Goal: Information Seeking & Learning: Learn about a topic

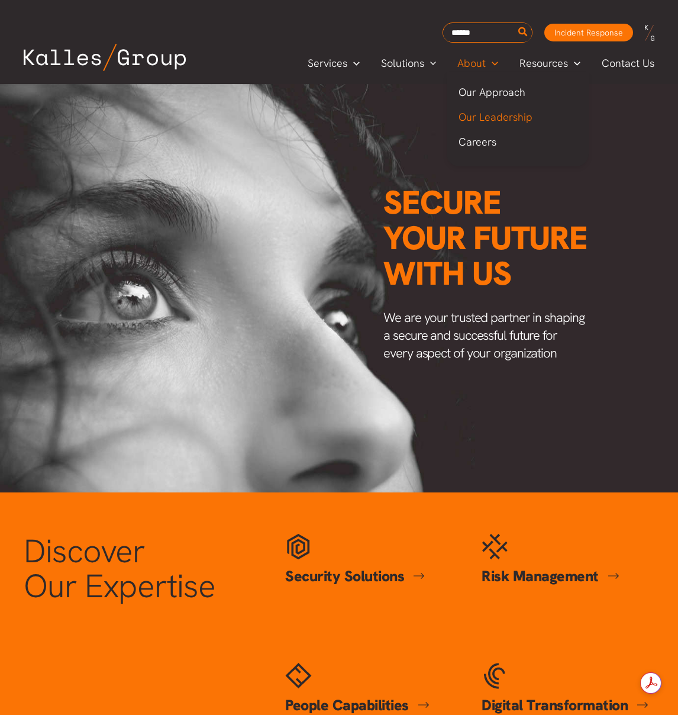
click at [488, 118] on span "Our Leadership" at bounding box center [496, 117] width 74 height 14
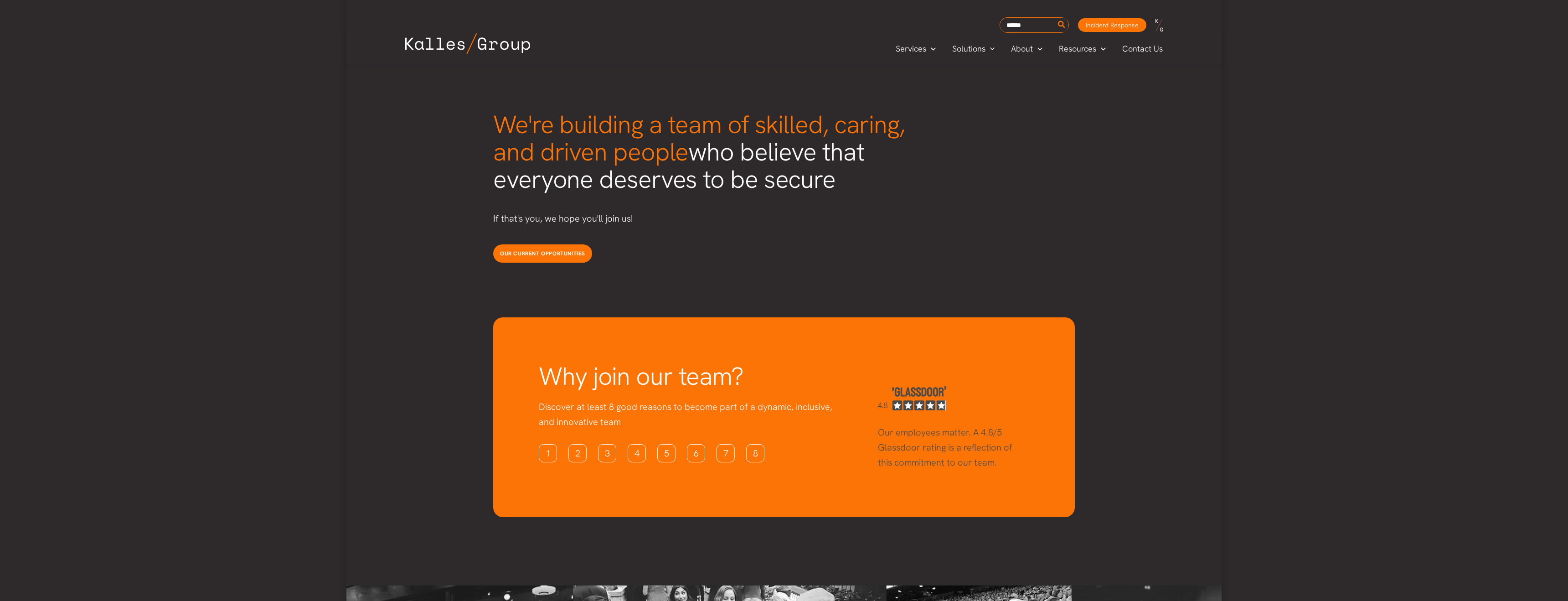
scroll to position [2283, 0]
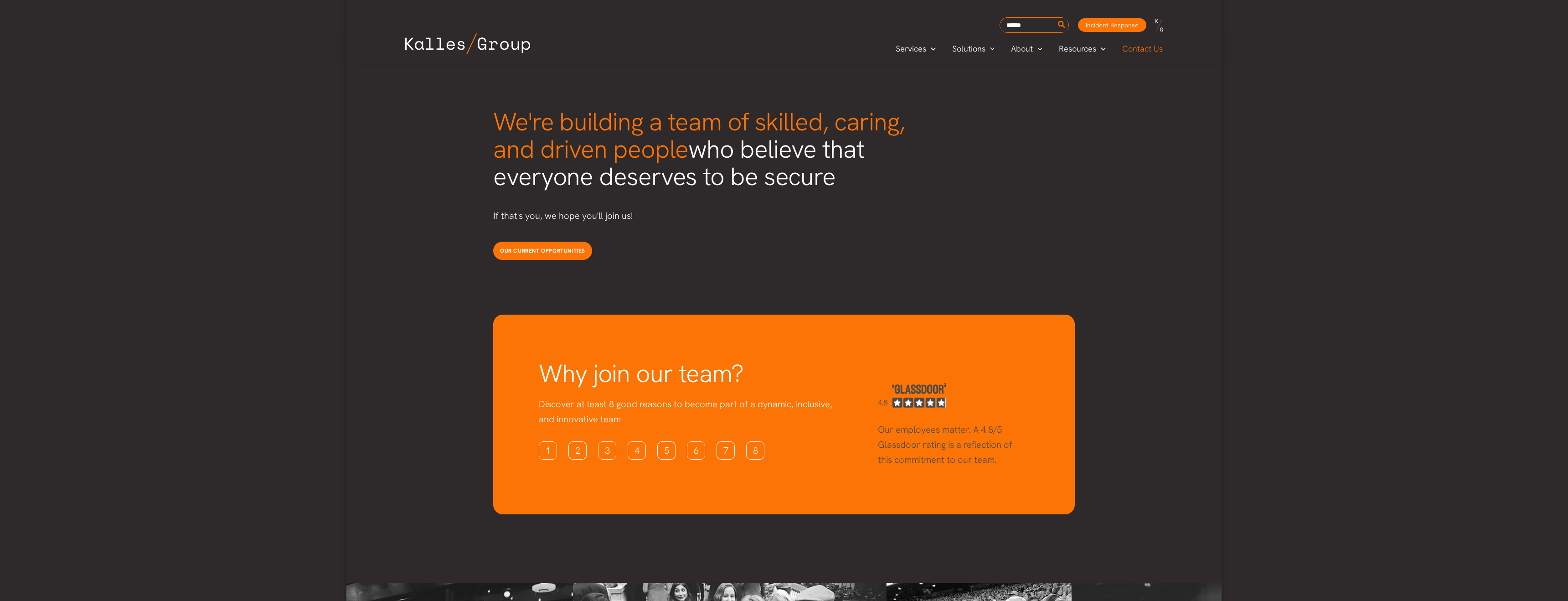
click at [522, 46] on span "Contact Us" at bounding box center [1142, 49] width 41 height 14
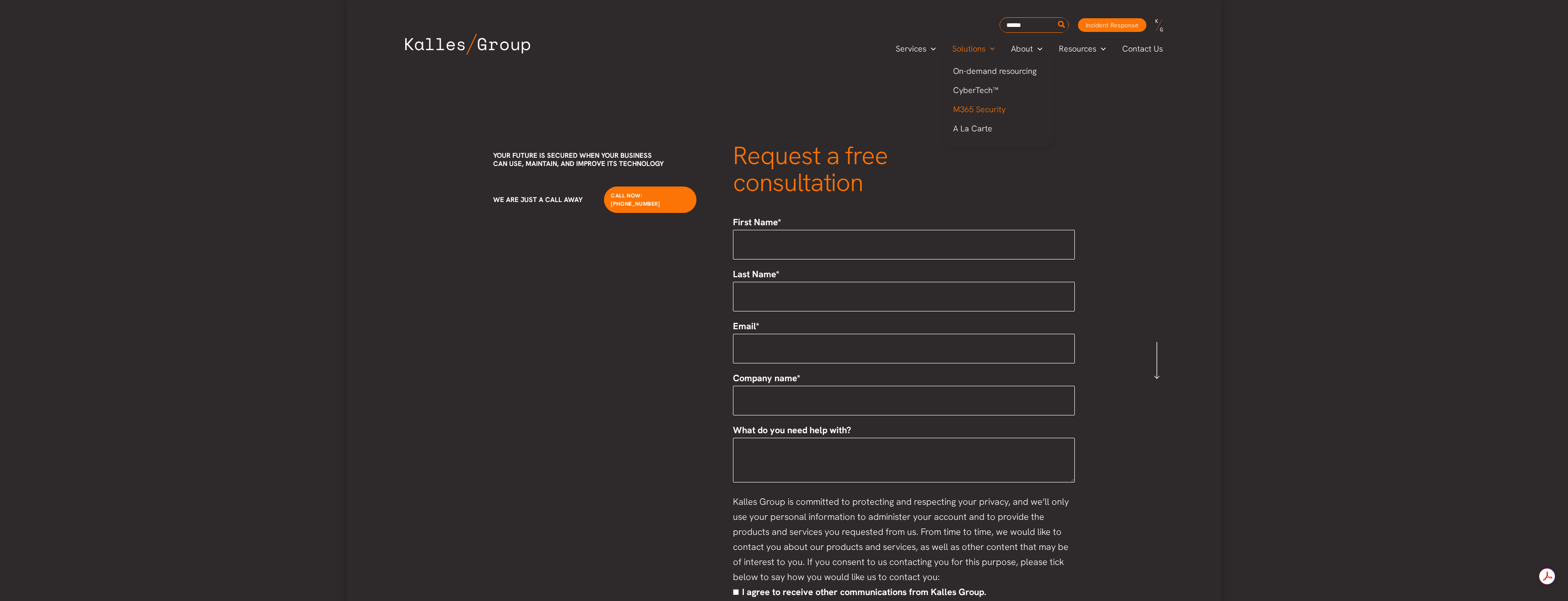
click at [997, 107] on span "M365 Security" at bounding box center [980, 109] width 52 height 11
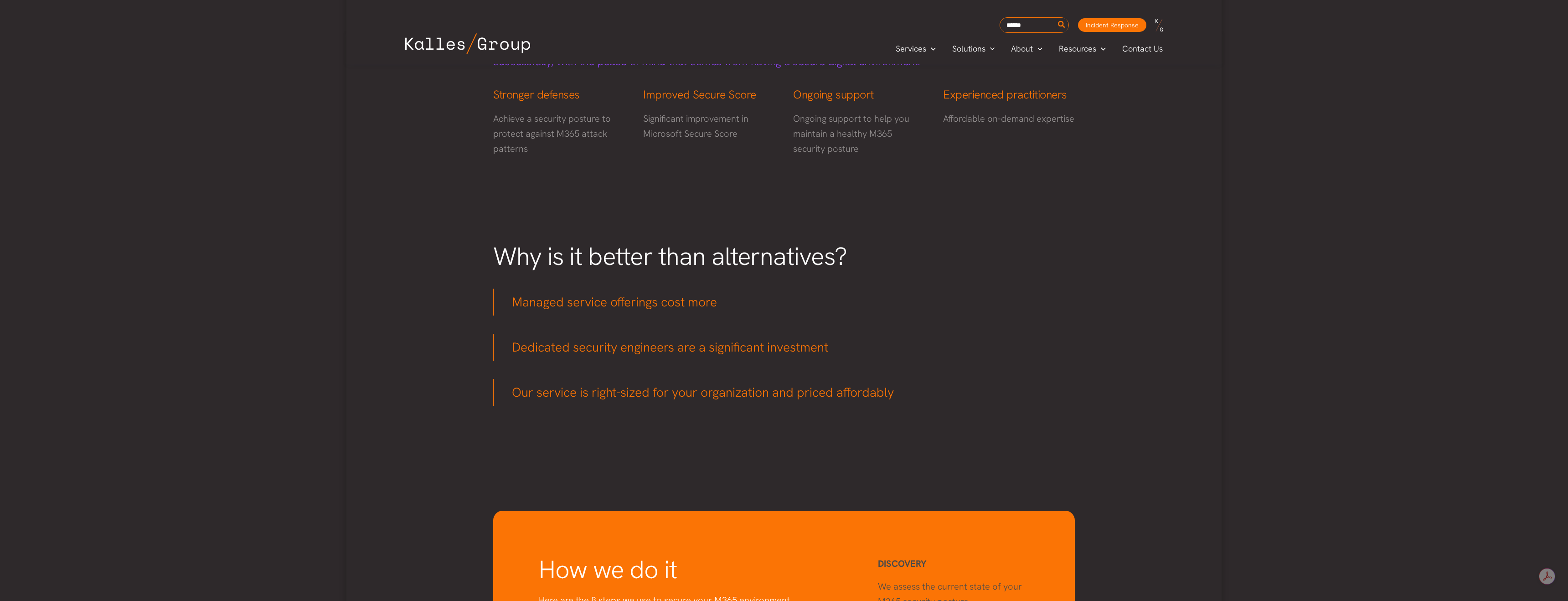
scroll to position [326, 0]
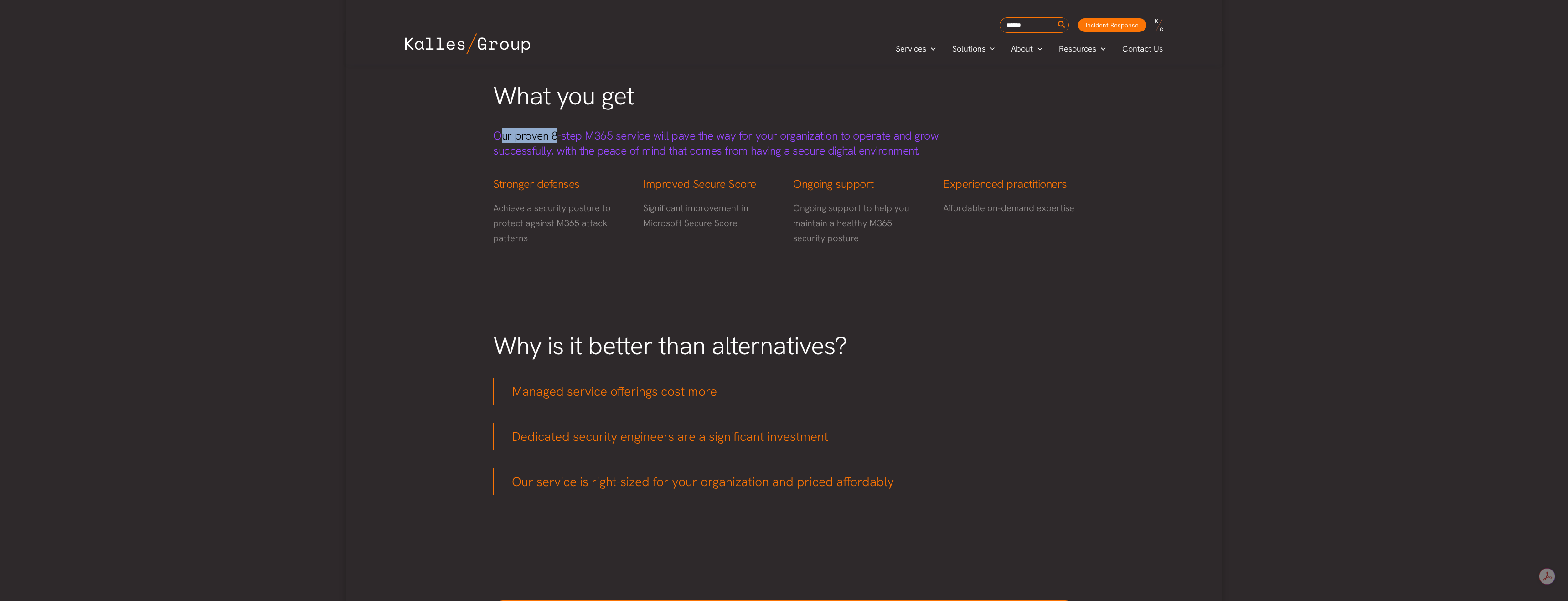
drag, startPoint x: 503, startPoint y: 135, endPoint x: 558, endPoint y: 133, distance: 55.0
click at [558, 133] on span "Our proven 8-step M365 service will pave the way for your organization to opera…" at bounding box center [715, 143] width 445 height 30
drag, startPoint x: 554, startPoint y: 136, endPoint x: 611, endPoint y: 136, distance: 57.0
click at [651, 140] on span "Our proven 8-step M365 service will pave the way for your organization to opera…" at bounding box center [715, 143] width 445 height 30
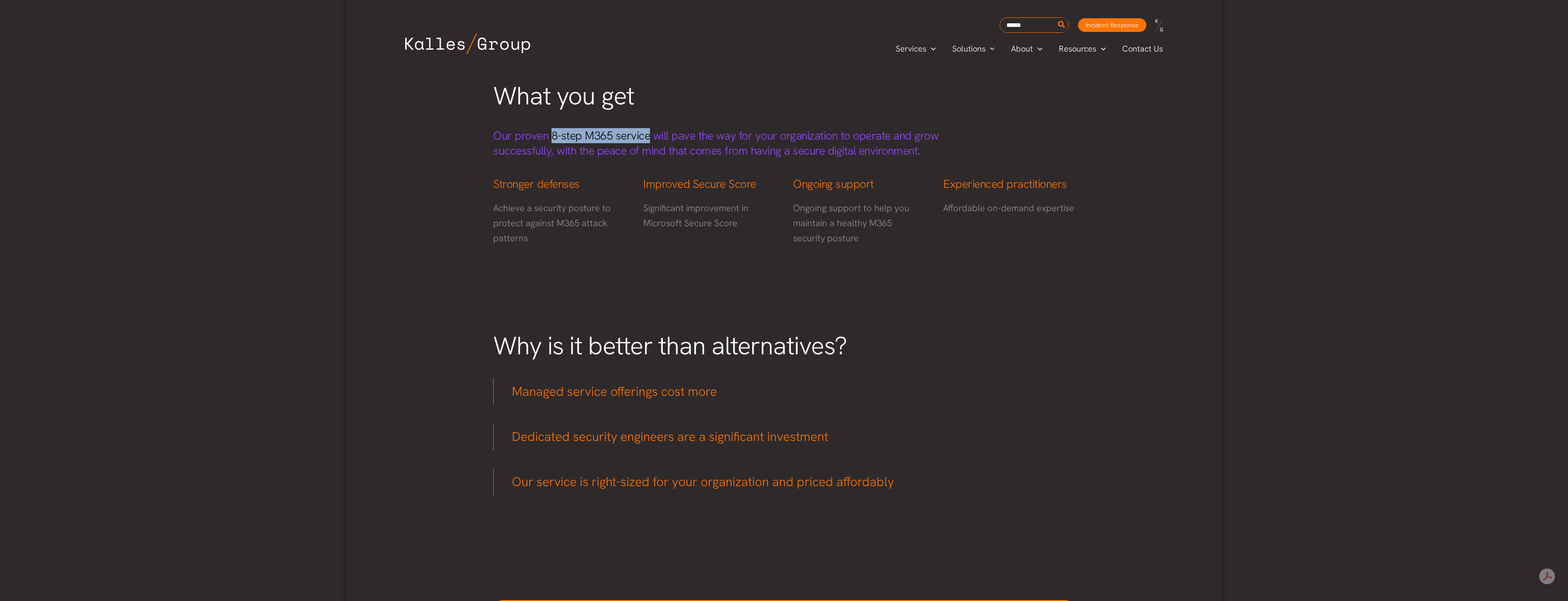
copy span "8-step M365 service"
